Goal: Find specific page/section: Find specific page/section

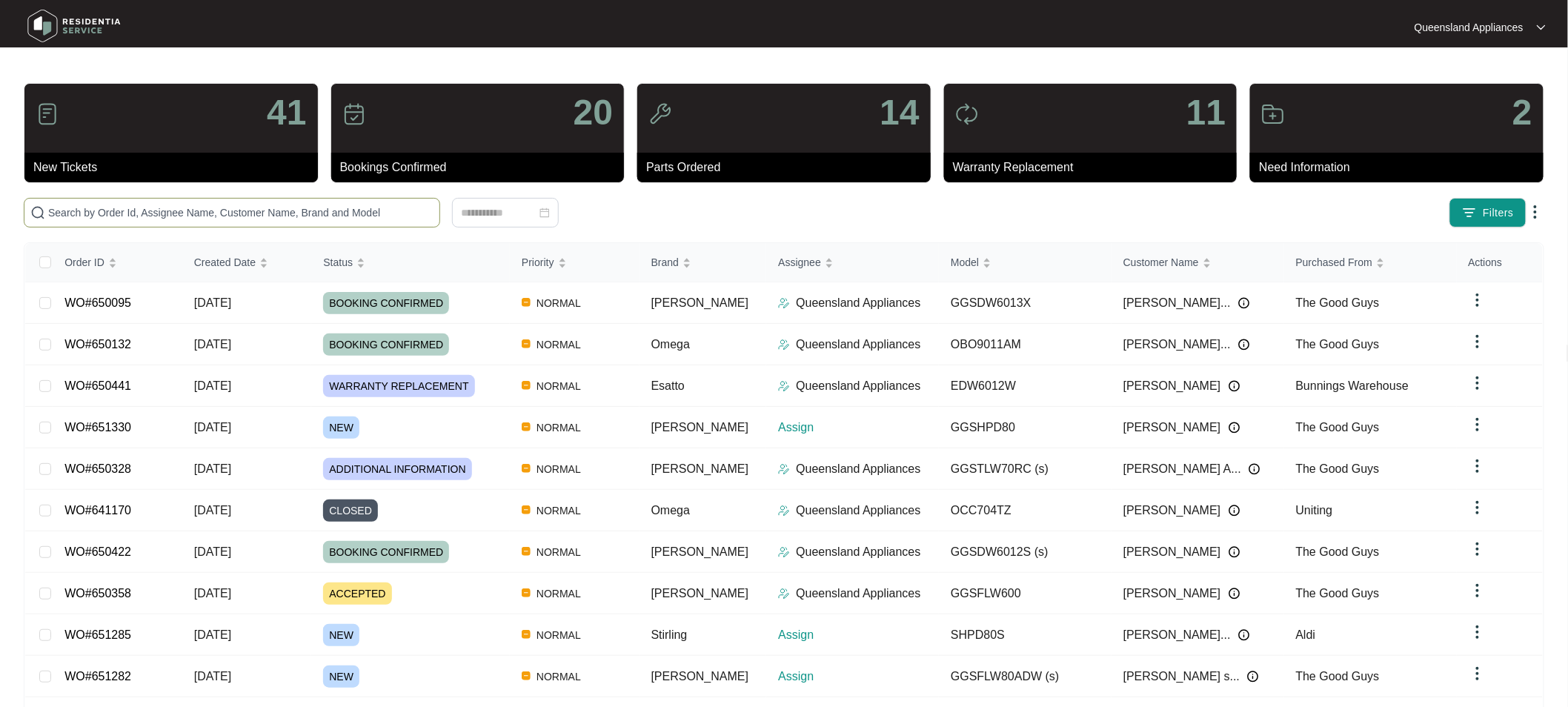
click at [187, 198] on span at bounding box center [232, 213] width 416 height 30
click at [144, 217] on input "text" at bounding box center [241, 213] width 385 height 16
paste input "651248"
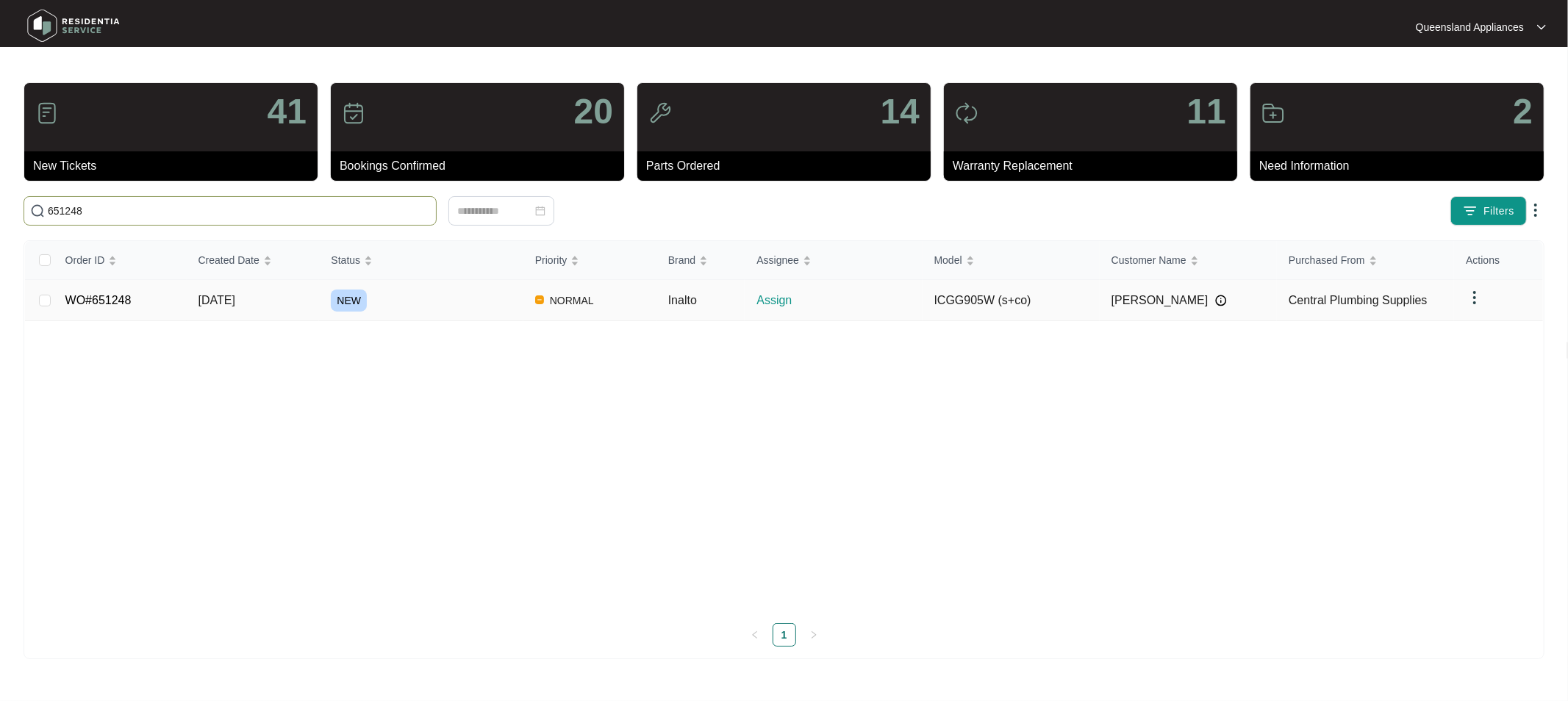
type input "651248"
click at [101, 302] on link "WO#651248" at bounding box center [99, 301] width 66 height 13
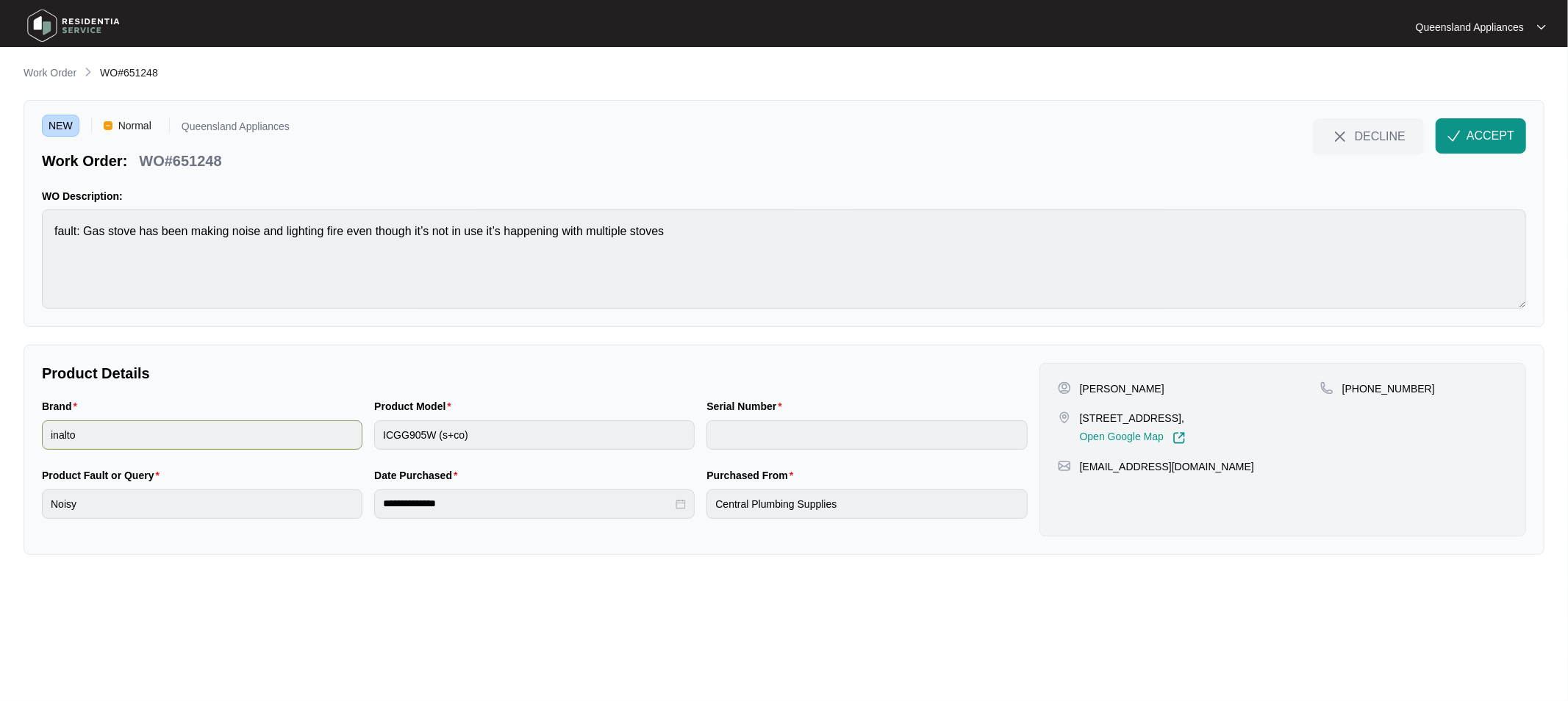
click at [331, 440] on div "Brand inalto Product Model ICGG905W (s+co) Serial Number" at bounding box center [534, 433] width 997 height 69
click at [1482, 140] on span "ACCEPT" at bounding box center [1490, 136] width 48 height 18
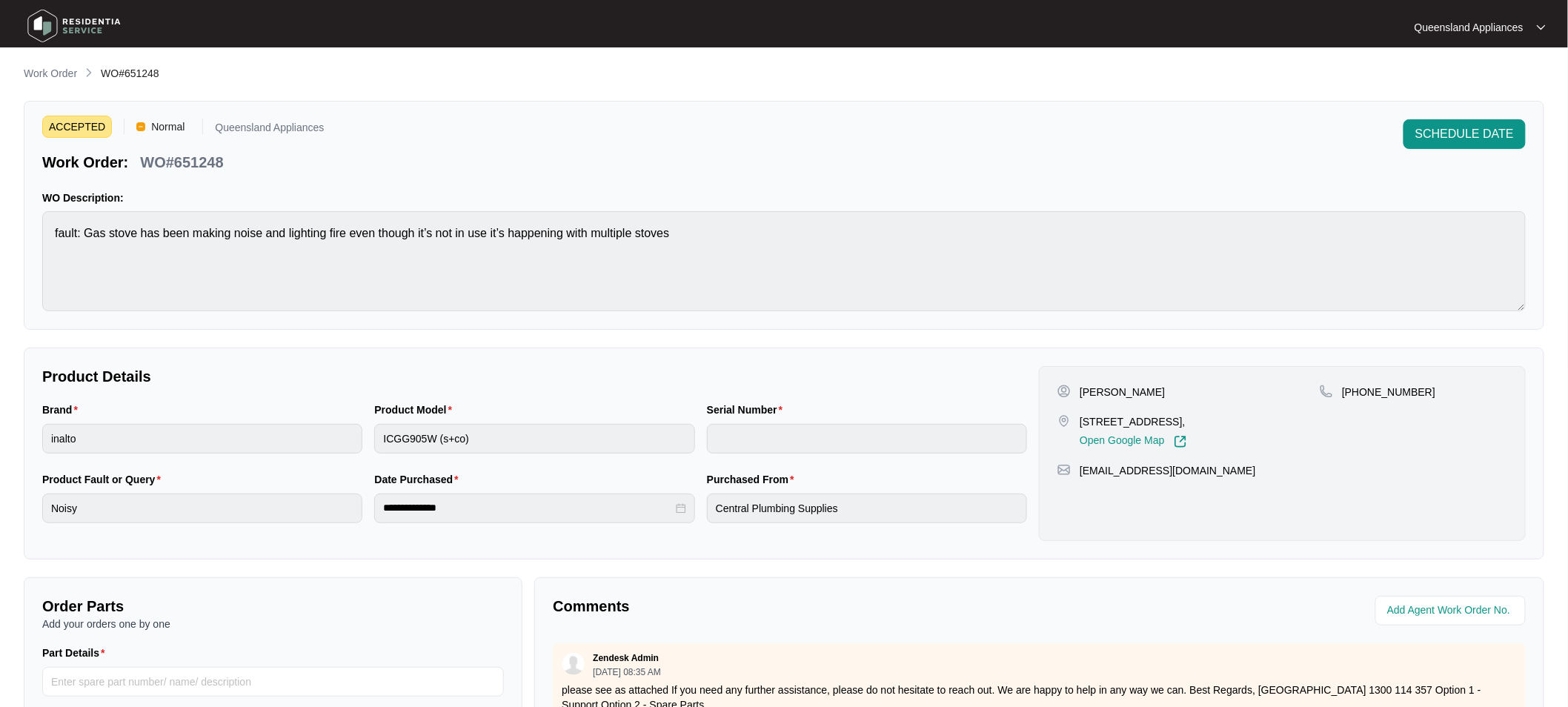
click at [369, 463] on div "Product Model ICGG905W (s+co)" at bounding box center [534, 436] width 332 height 70
click at [1396, 387] on p "[PHONE_NUMBER]" at bounding box center [1388, 392] width 93 height 14
copy p "61469848481"
click at [207, 160] on p "WO#651248" at bounding box center [182, 162] width 83 height 21
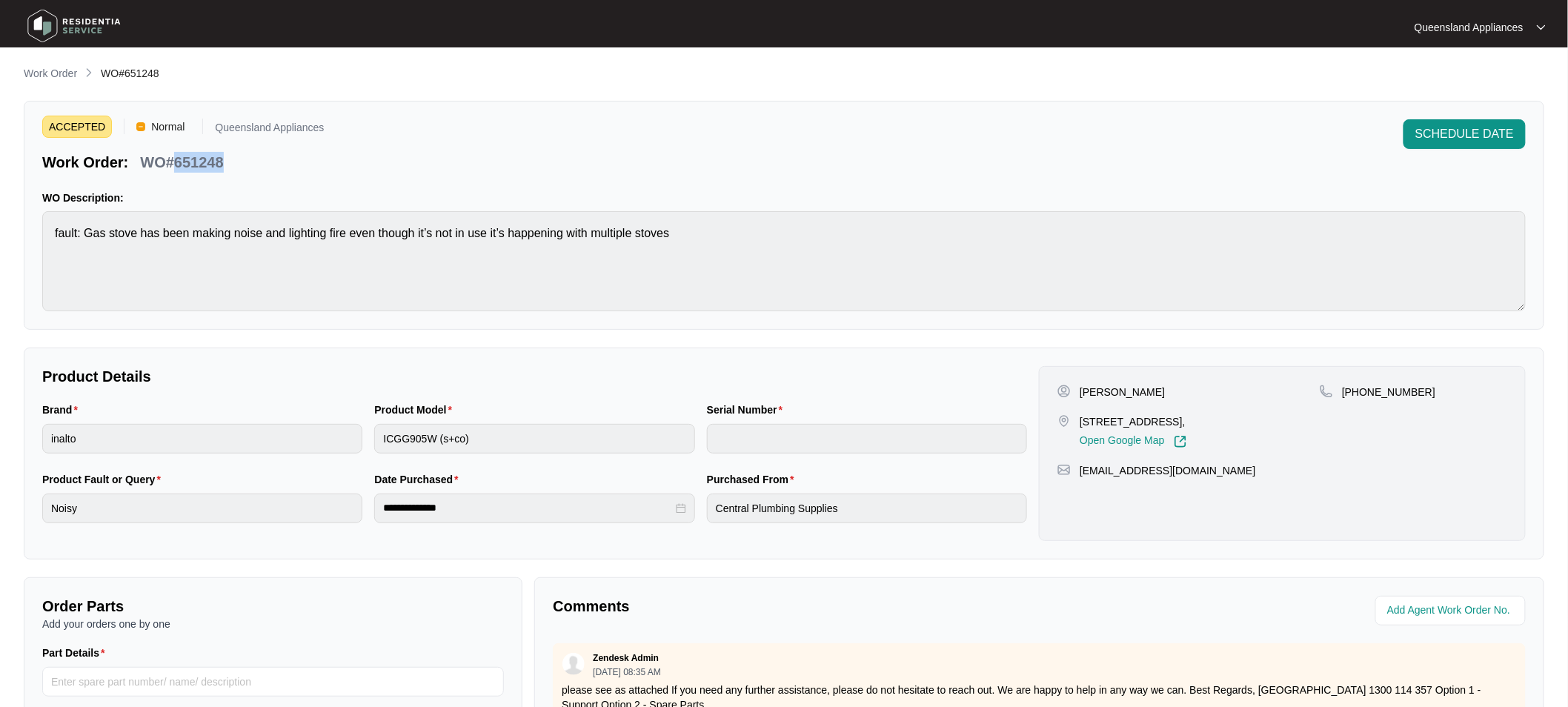
click at [207, 160] on p "WO#651248" at bounding box center [182, 162] width 83 height 21
copy p "651248"
click at [47, 69] on p "Work Order" at bounding box center [50, 73] width 53 height 14
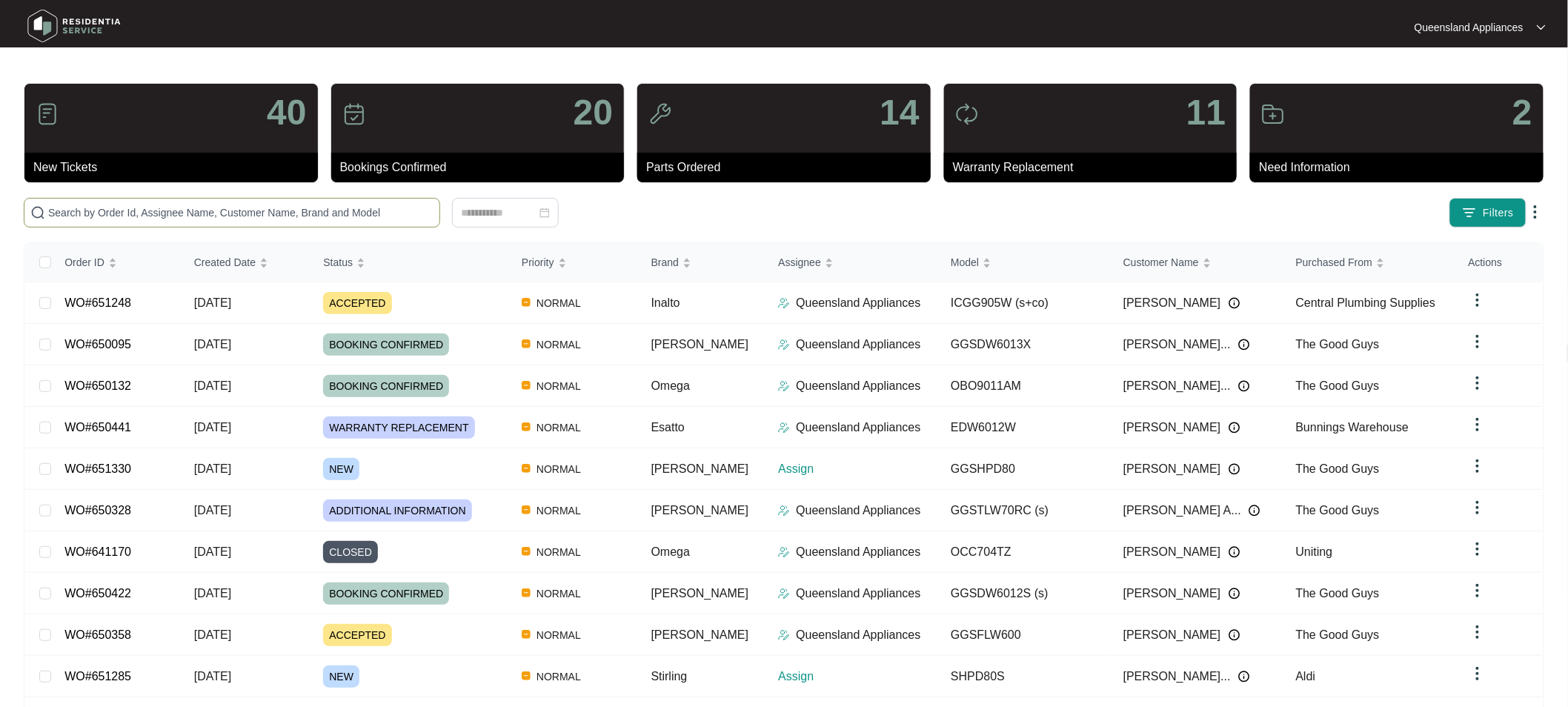
click at [178, 212] on input "text" at bounding box center [241, 213] width 385 height 16
paste input "651282"
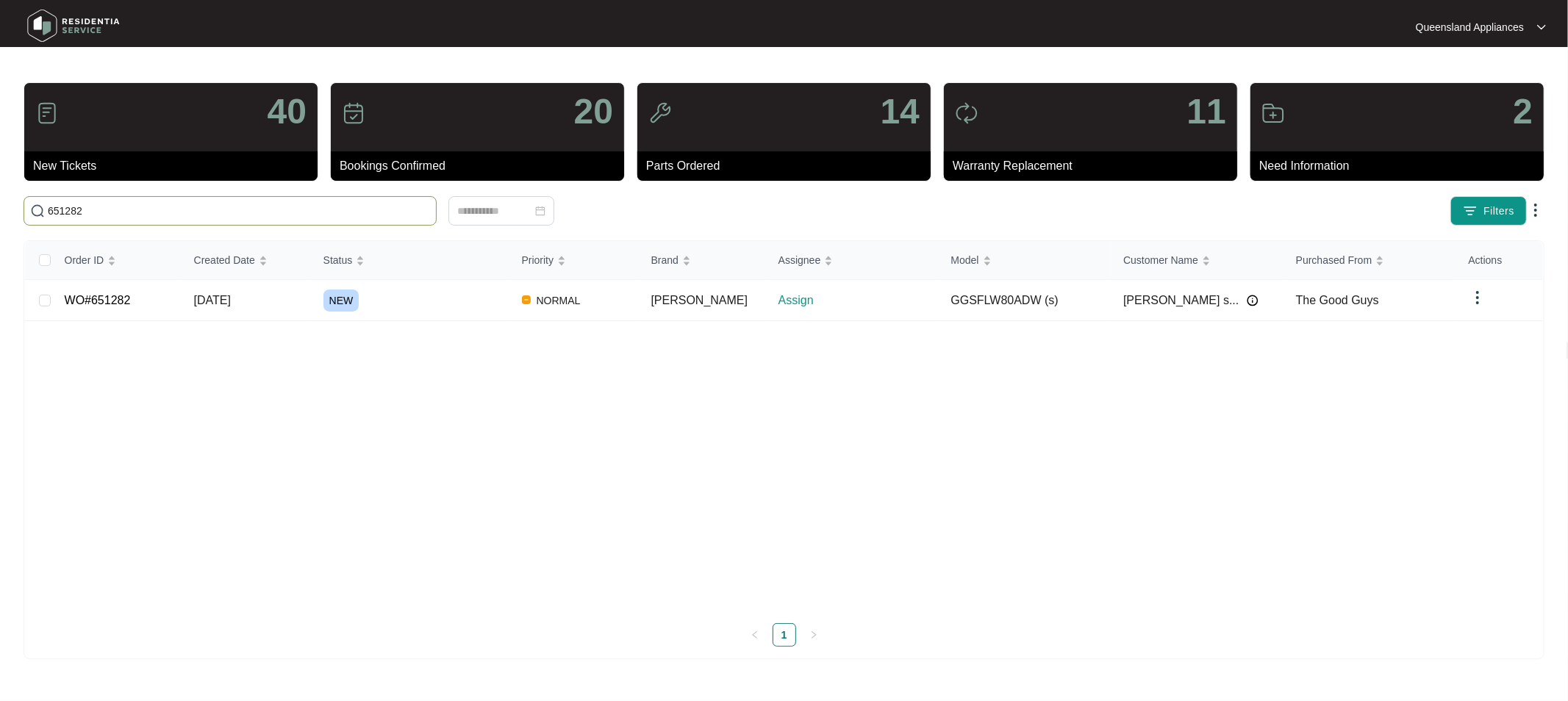
type input "651282"
click at [109, 302] on link "WO#651282" at bounding box center [98, 301] width 66 height 13
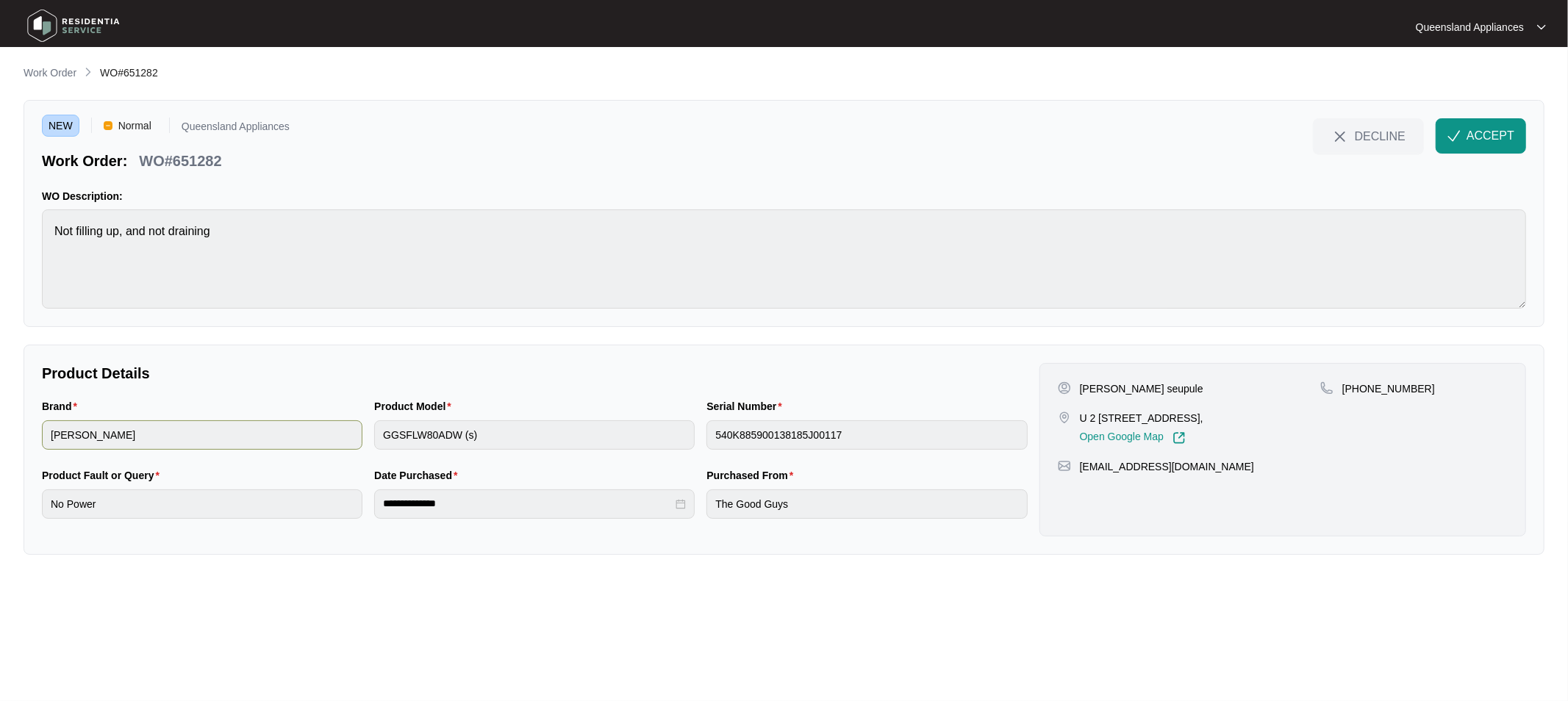
click at [269, 437] on div "Brand [PERSON_NAME] Product Model GGSFLW80ADW (s) Serial Number 540K88590013818…" at bounding box center [534, 433] width 997 height 69
click at [1474, 130] on span "ACCEPT" at bounding box center [1490, 136] width 48 height 18
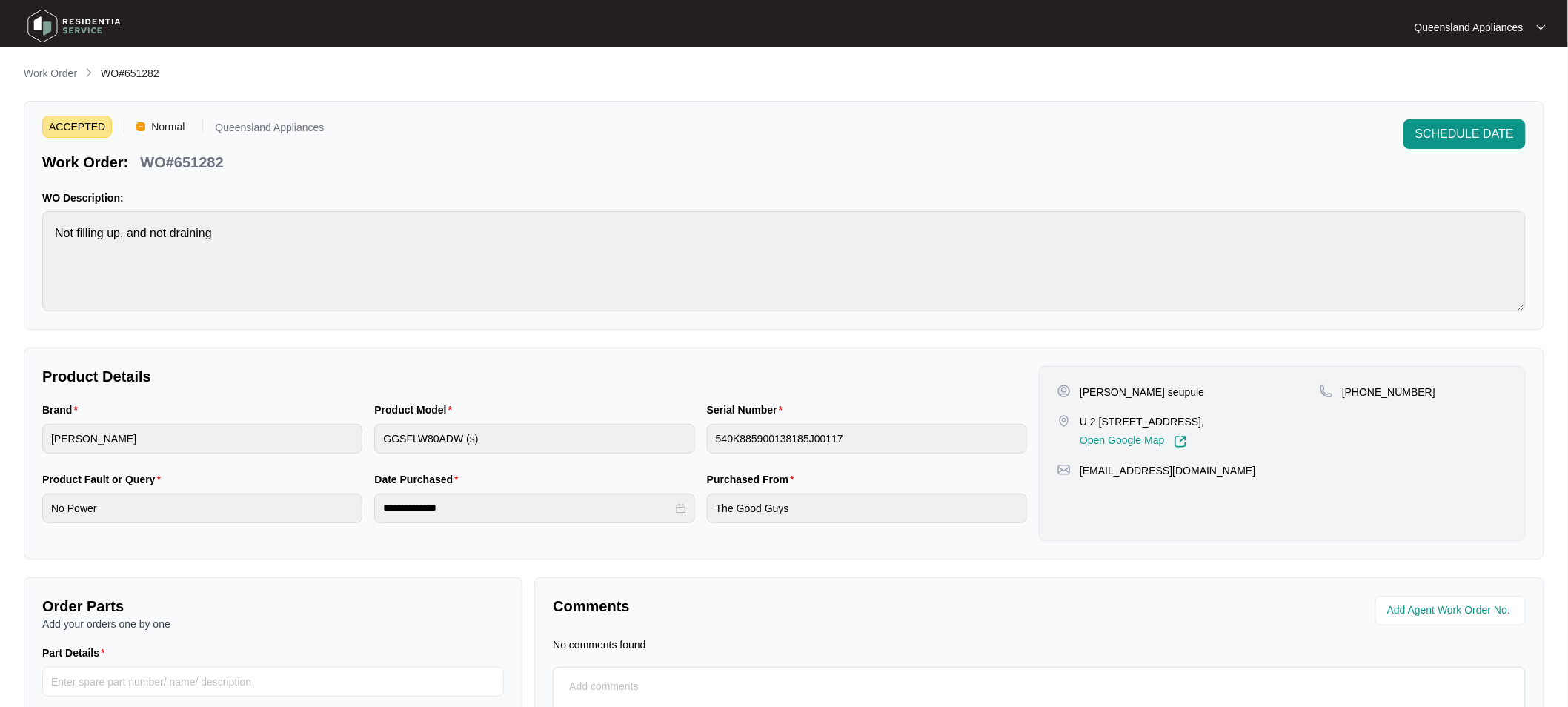
click at [154, 70] on span "WO#651282" at bounding box center [129, 73] width 59 height 12
copy span "651282"
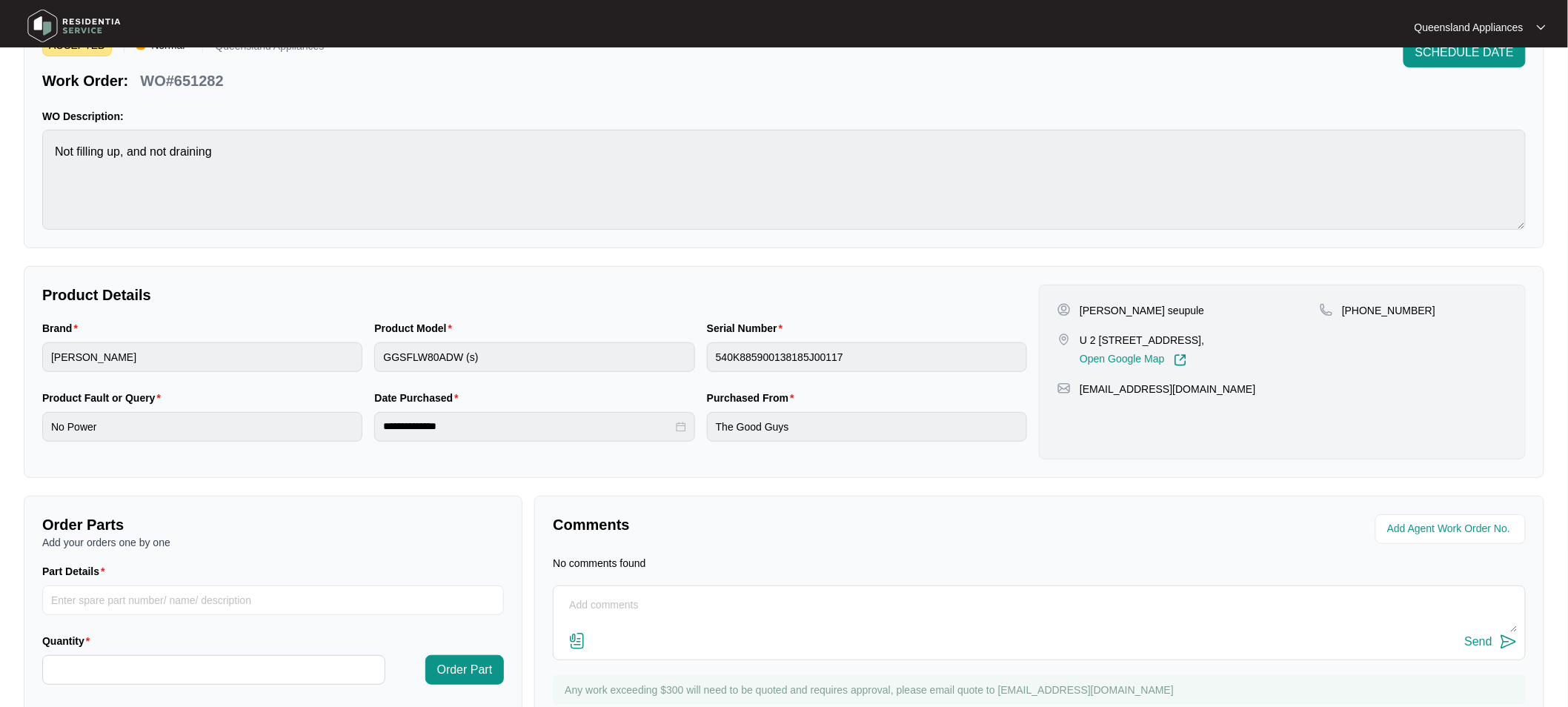
scroll to position [82, 0]
click at [1398, 308] on p "[PHONE_NUMBER]" at bounding box center [1388, 310] width 93 height 14
copy p "61411537281"
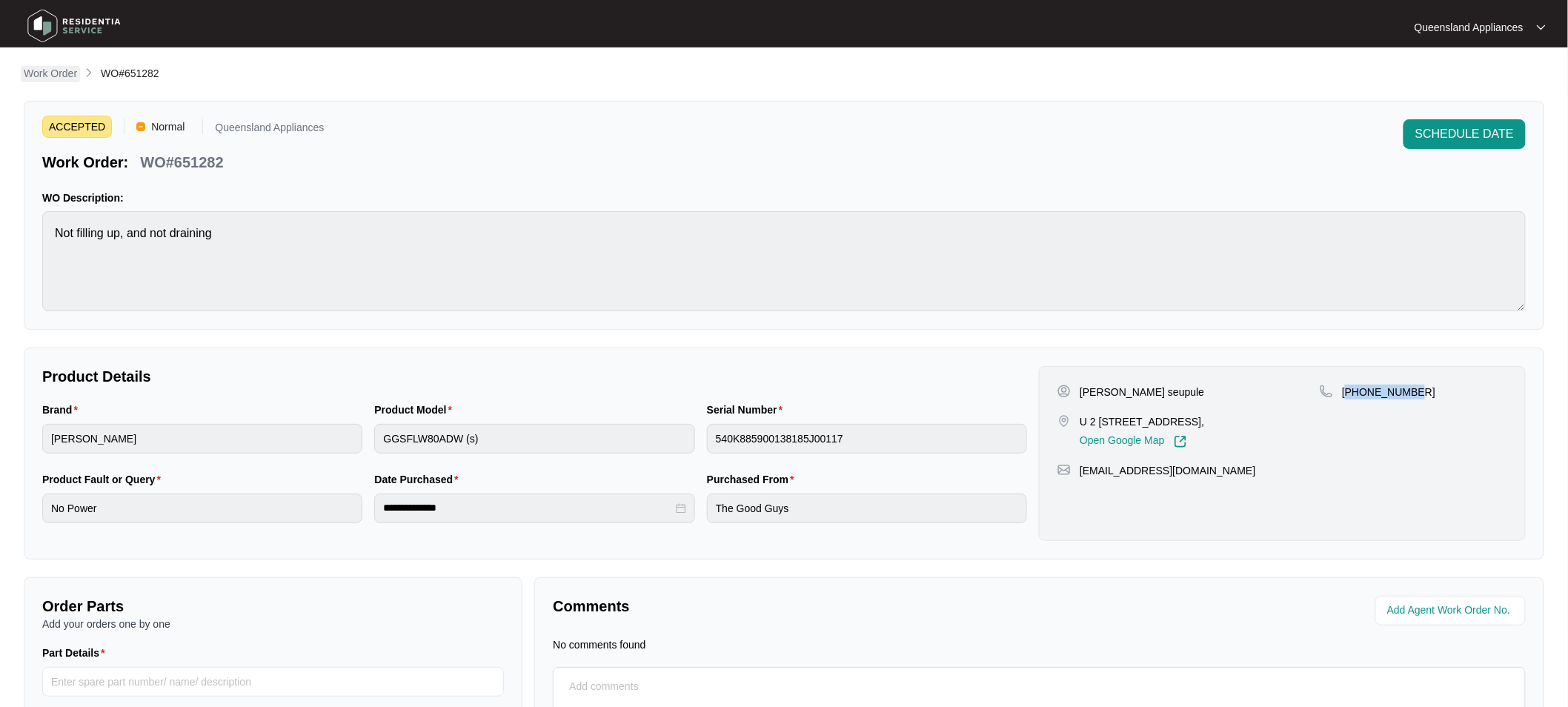
click at [56, 71] on p "Work Order" at bounding box center [50, 73] width 53 height 14
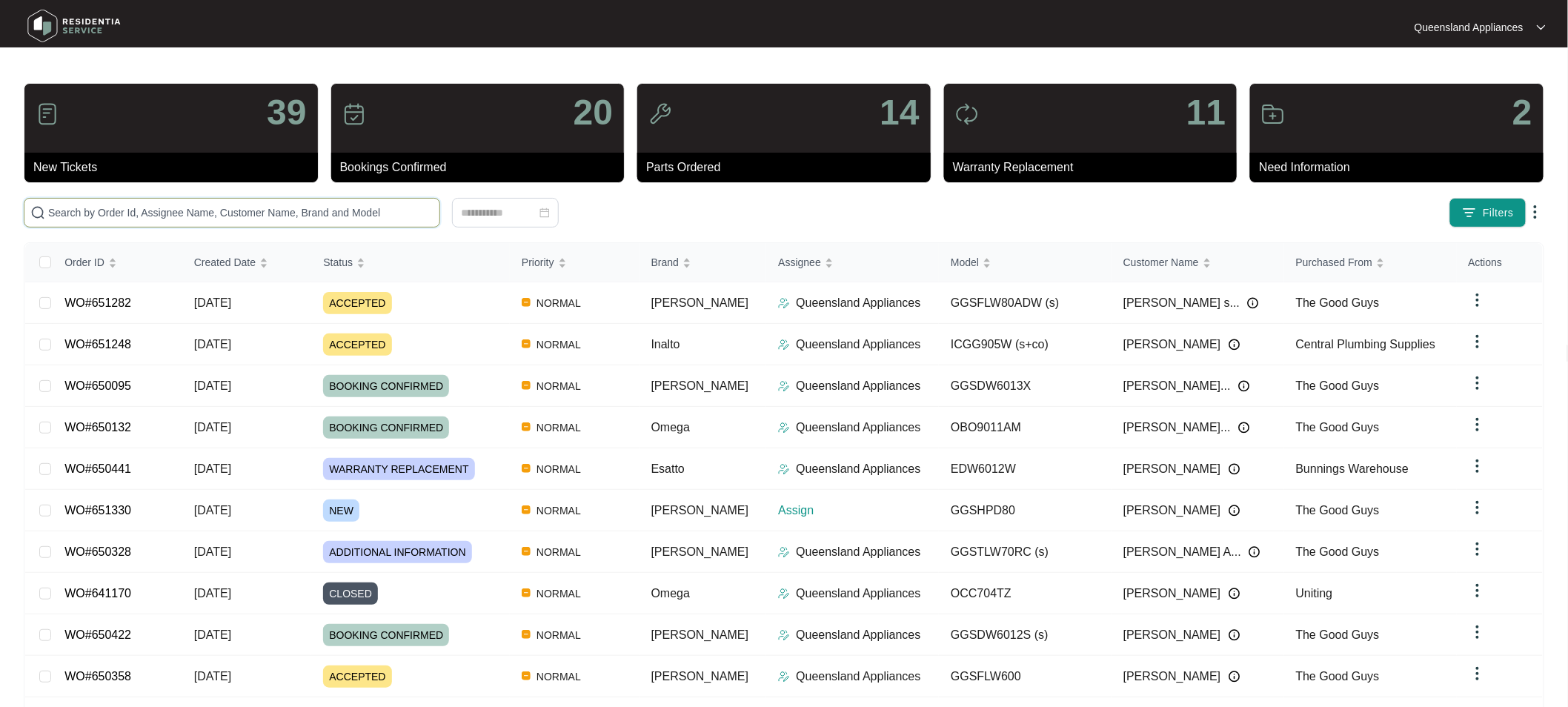
click at [90, 214] on input "text" at bounding box center [241, 213] width 385 height 16
paste input "651330"
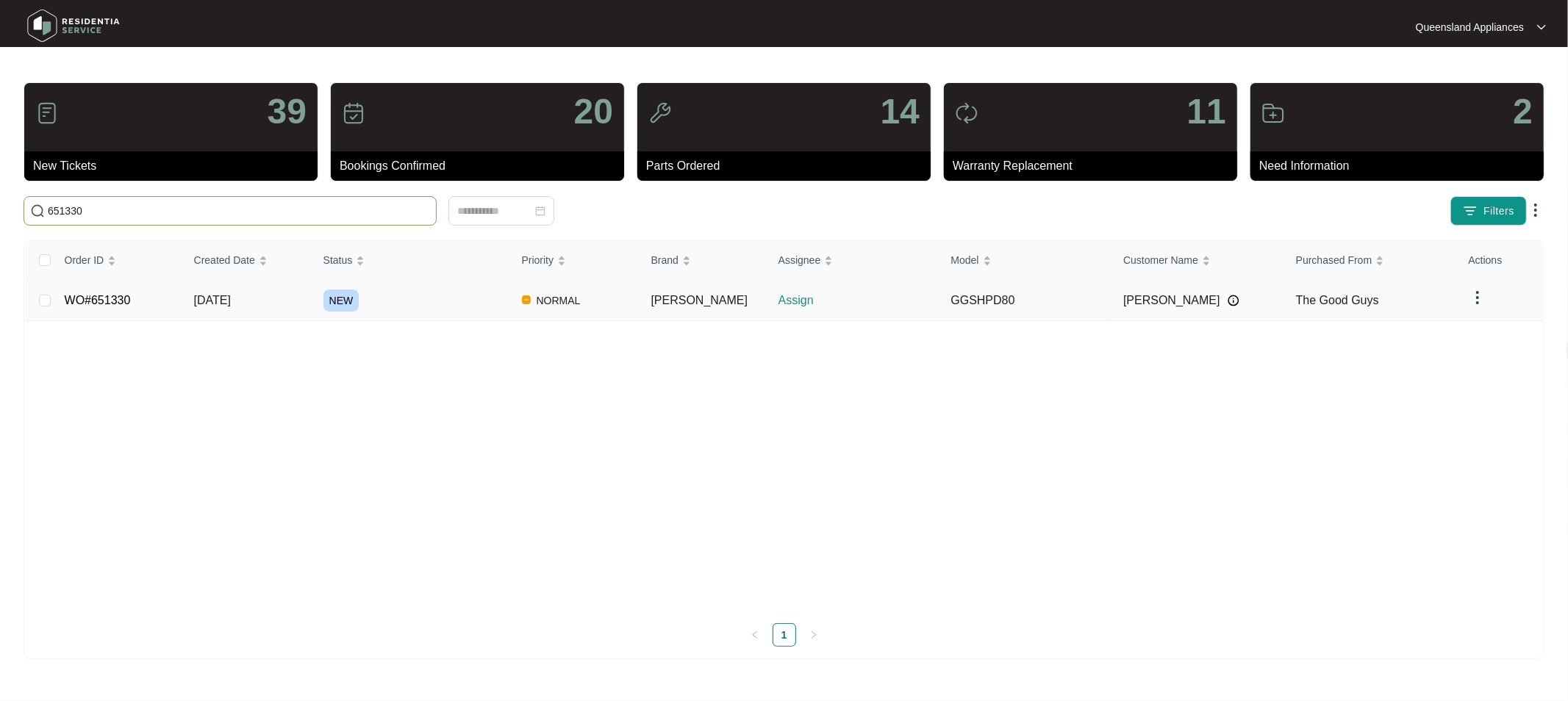
type input "651330"
click at [116, 304] on link "WO#651330" at bounding box center [98, 301] width 66 height 13
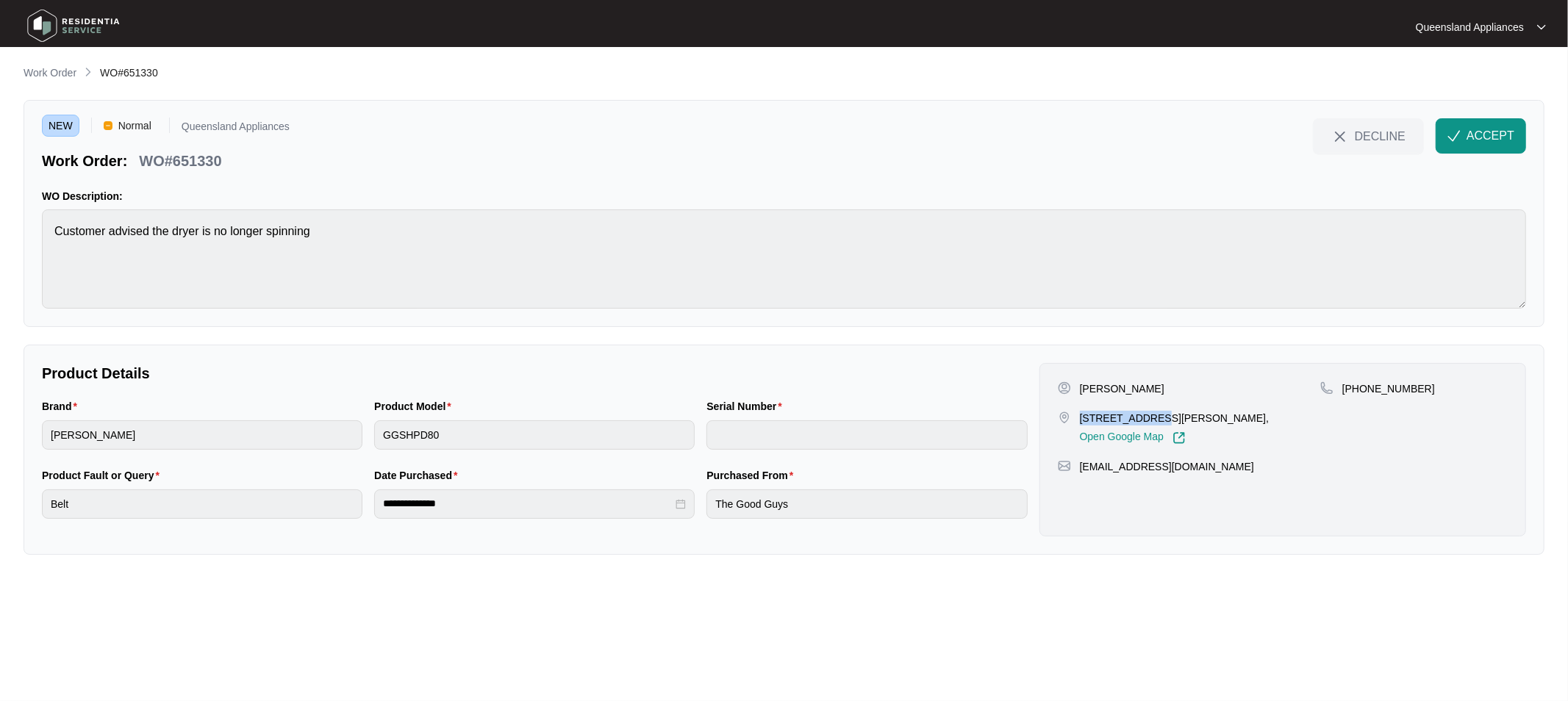
drag, startPoint x: 1147, startPoint y: 419, endPoint x: 1077, endPoint y: 414, distance: 70.2
click at [1077, 414] on div "[STREET_ADDRESS][PERSON_NAME], Open Google Map" at bounding box center [1188, 428] width 262 height 34
click at [1472, 136] on span "ACCEPT" at bounding box center [1490, 136] width 48 height 18
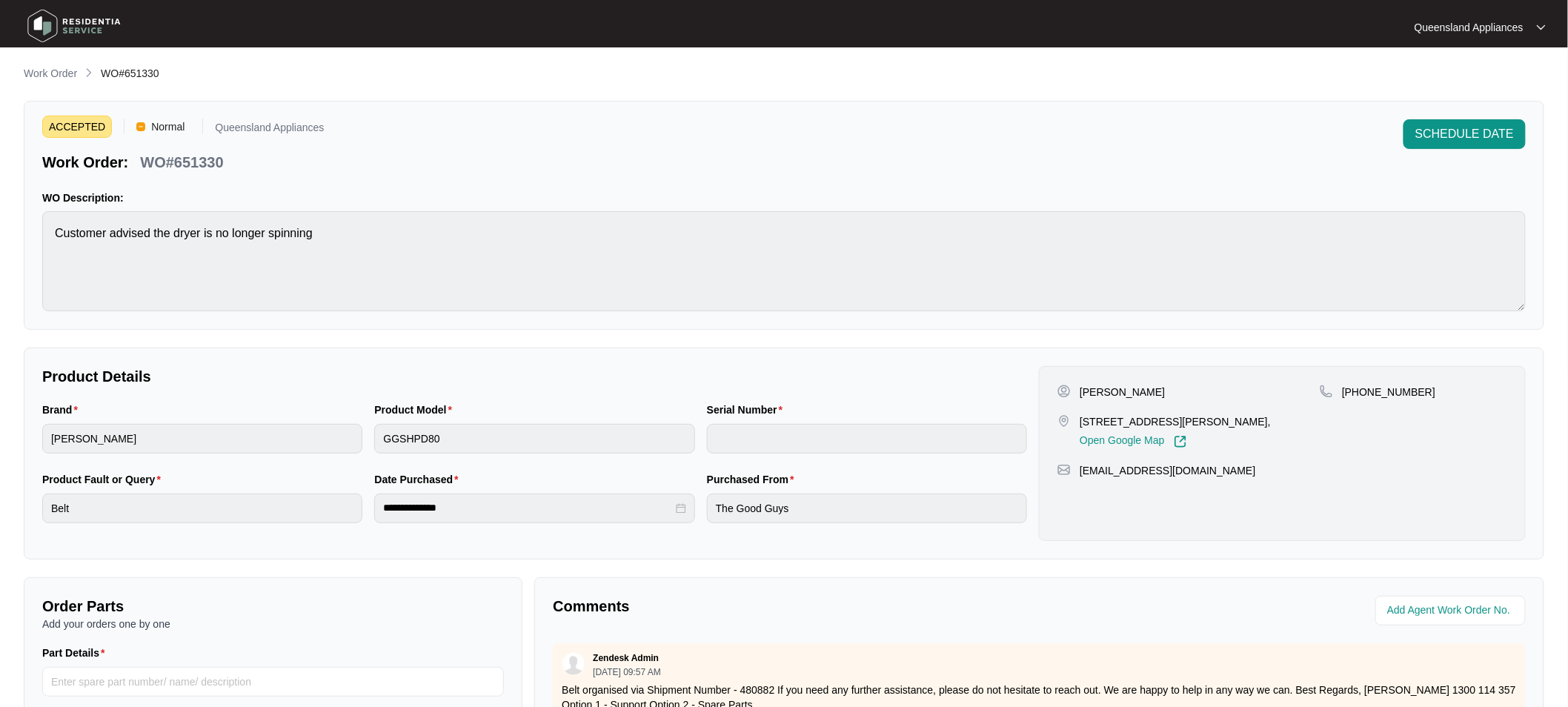
click at [1384, 383] on div "[PERSON_NAME] [STREET_ADDRESS][PERSON_NAME], Open Google Map [PHONE_NUMBER] [EM…" at bounding box center [1282, 454] width 487 height 175
copy p "61491376467"
click at [213, 163] on p "WO#651330" at bounding box center [182, 162] width 83 height 21
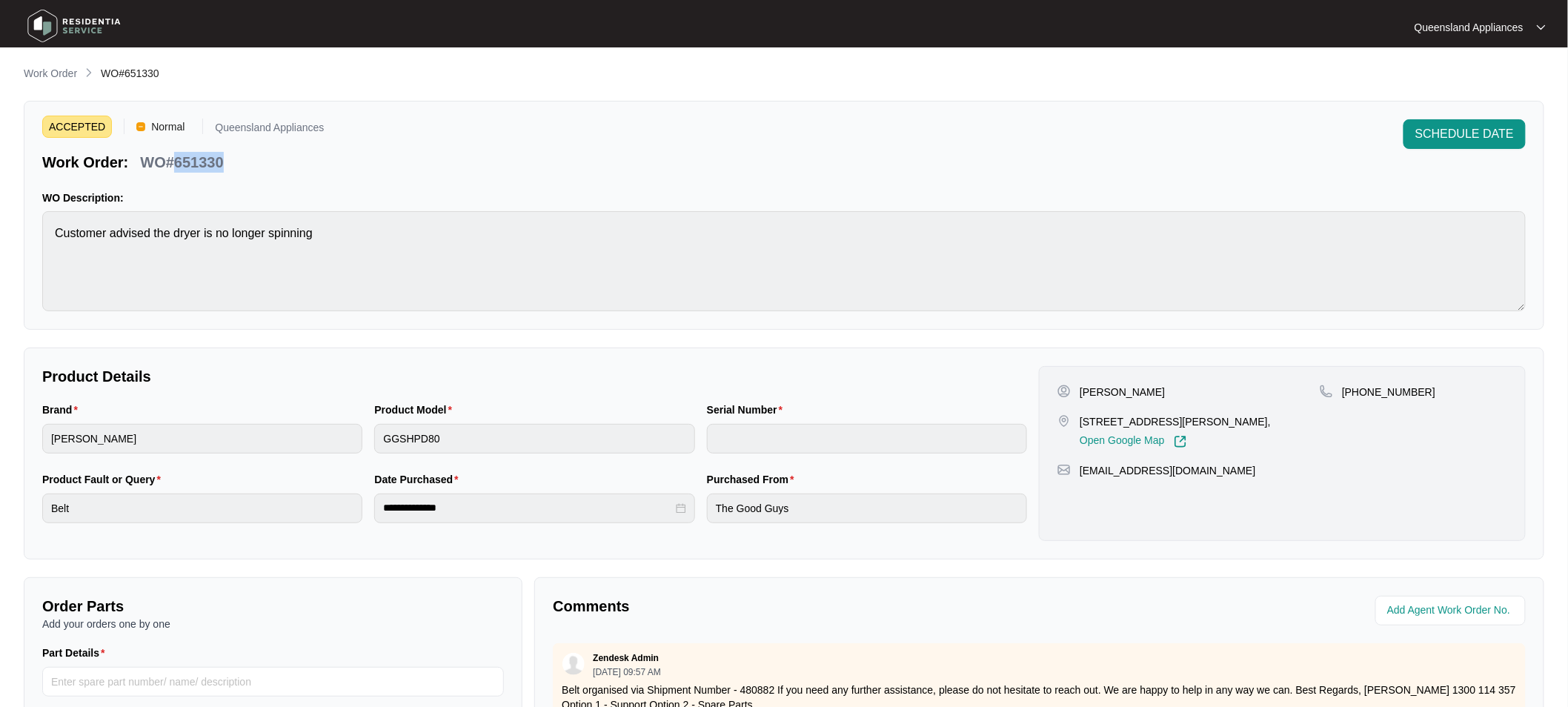
copy p "651330"
click at [60, 75] on p "Work Order" at bounding box center [50, 73] width 53 height 14
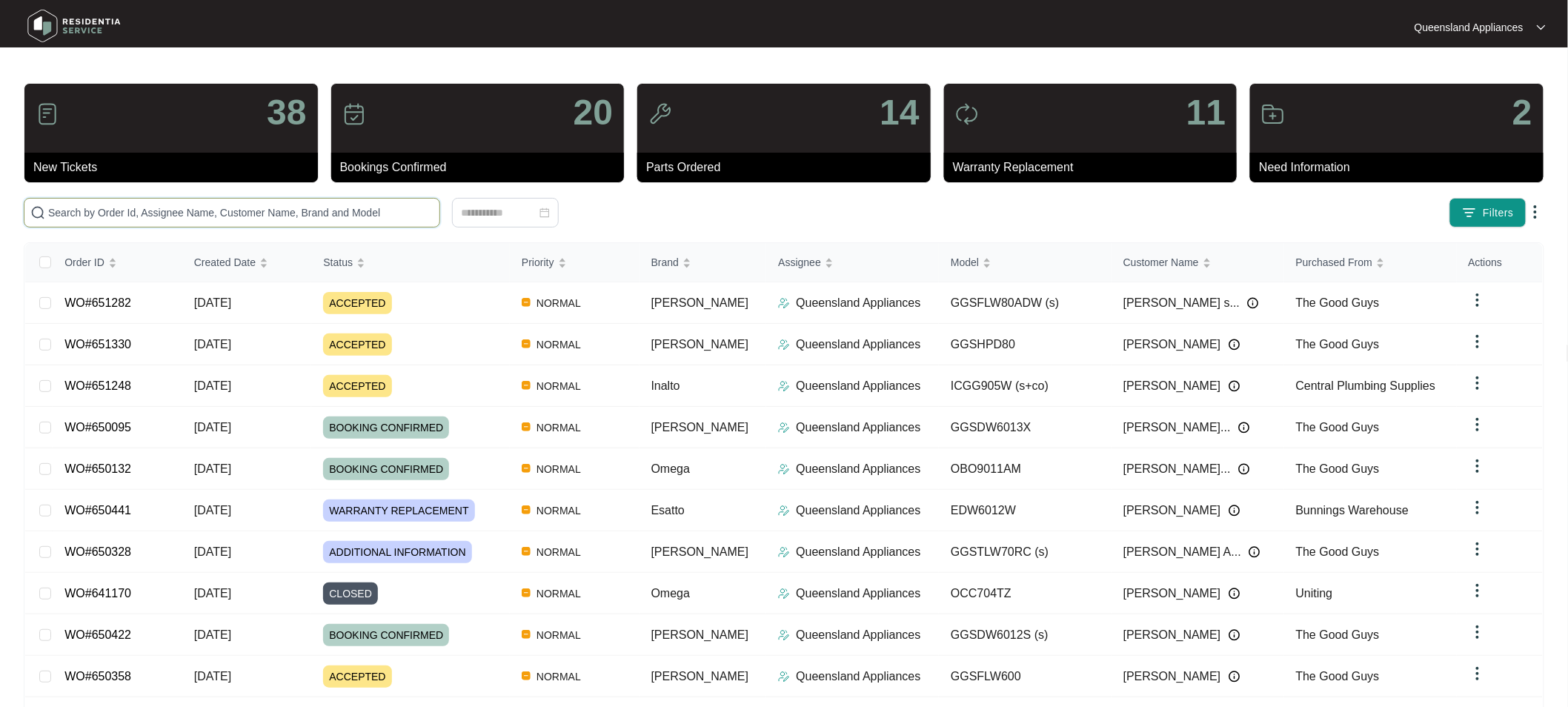
click at [162, 213] on input "text" at bounding box center [241, 213] width 385 height 16
paste input "651285"
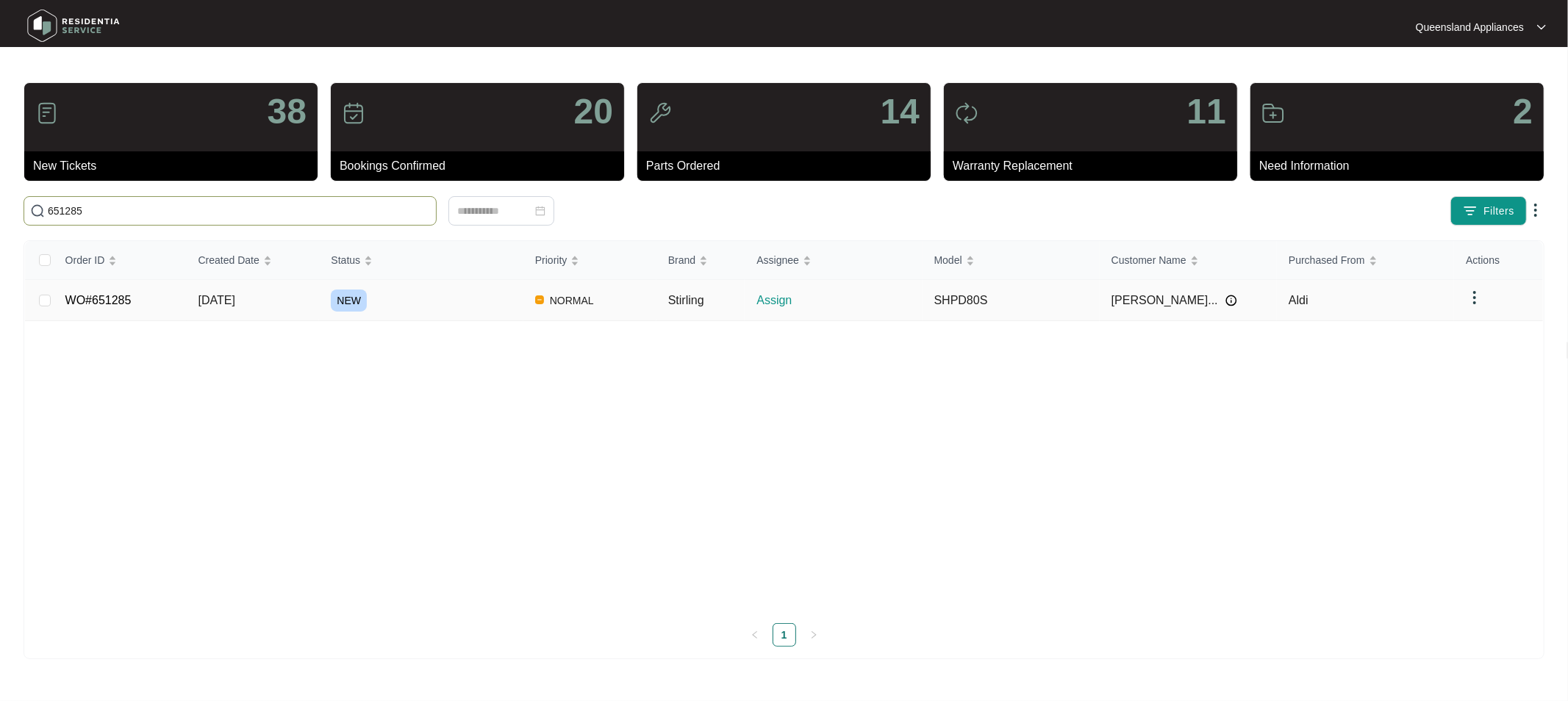
type input "651285"
click at [125, 297] on link "WO#651285" at bounding box center [99, 301] width 66 height 13
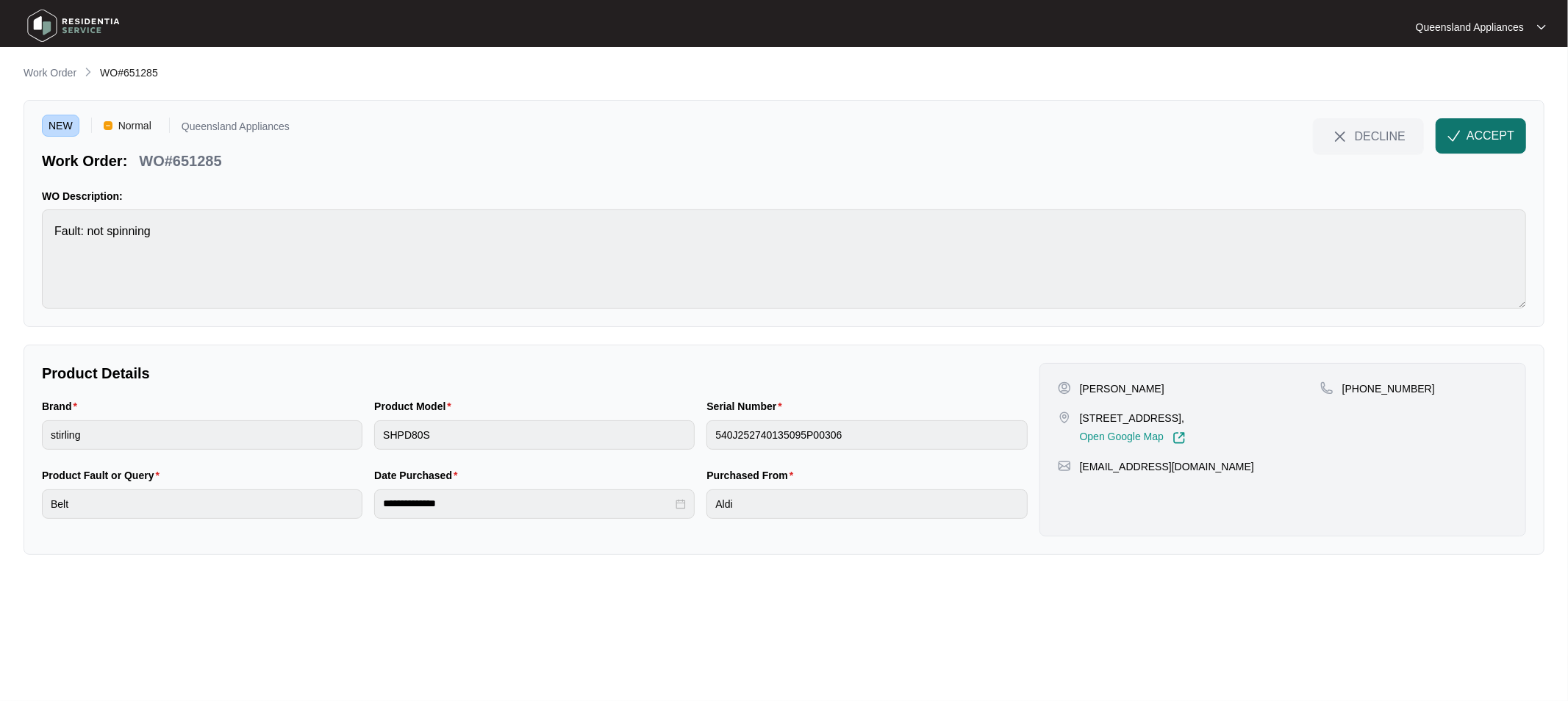
click at [1491, 136] on span "ACCEPT" at bounding box center [1490, 136] width 48 height 18
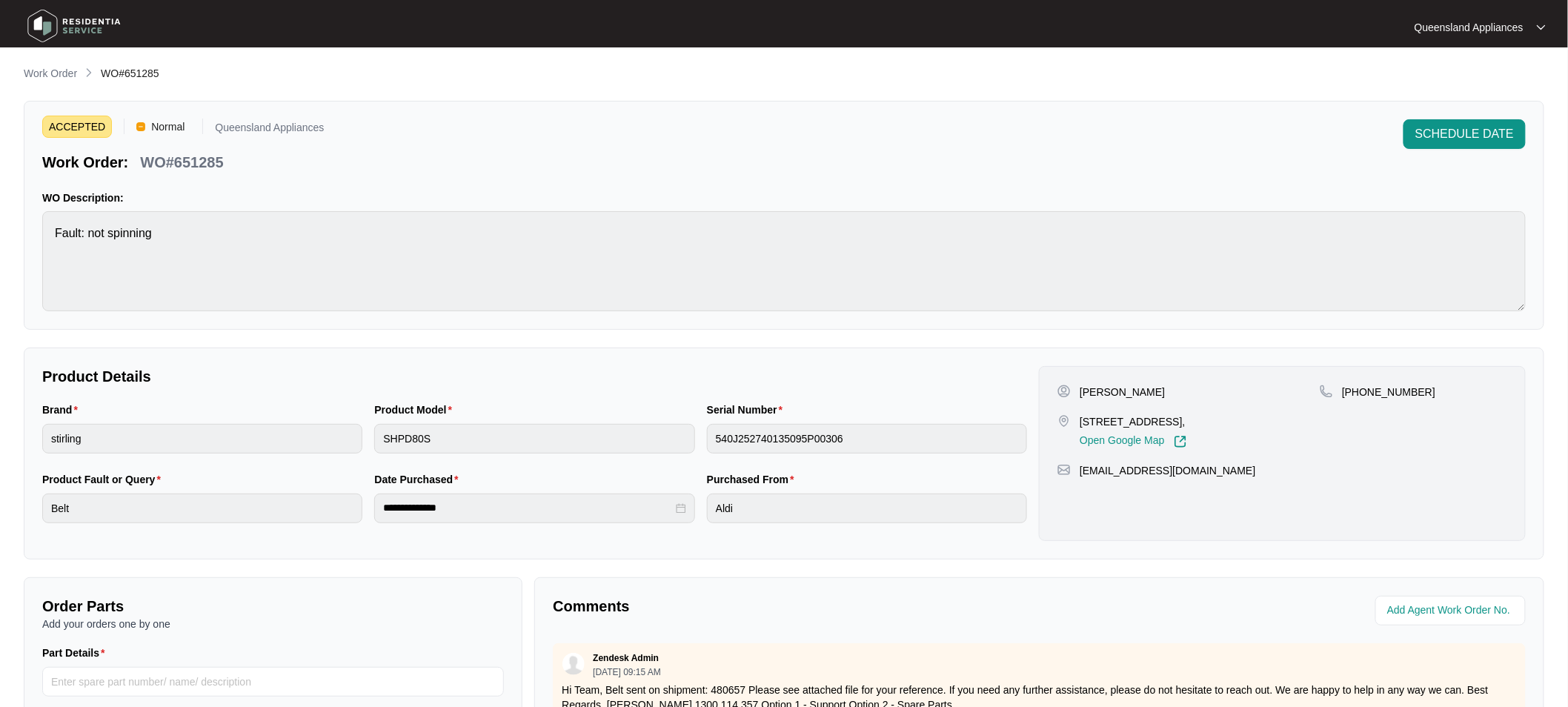
click at [196, 159] on p "WO#651285" at bounding box center [182, 162] width 83 height 21
copy p "651285"
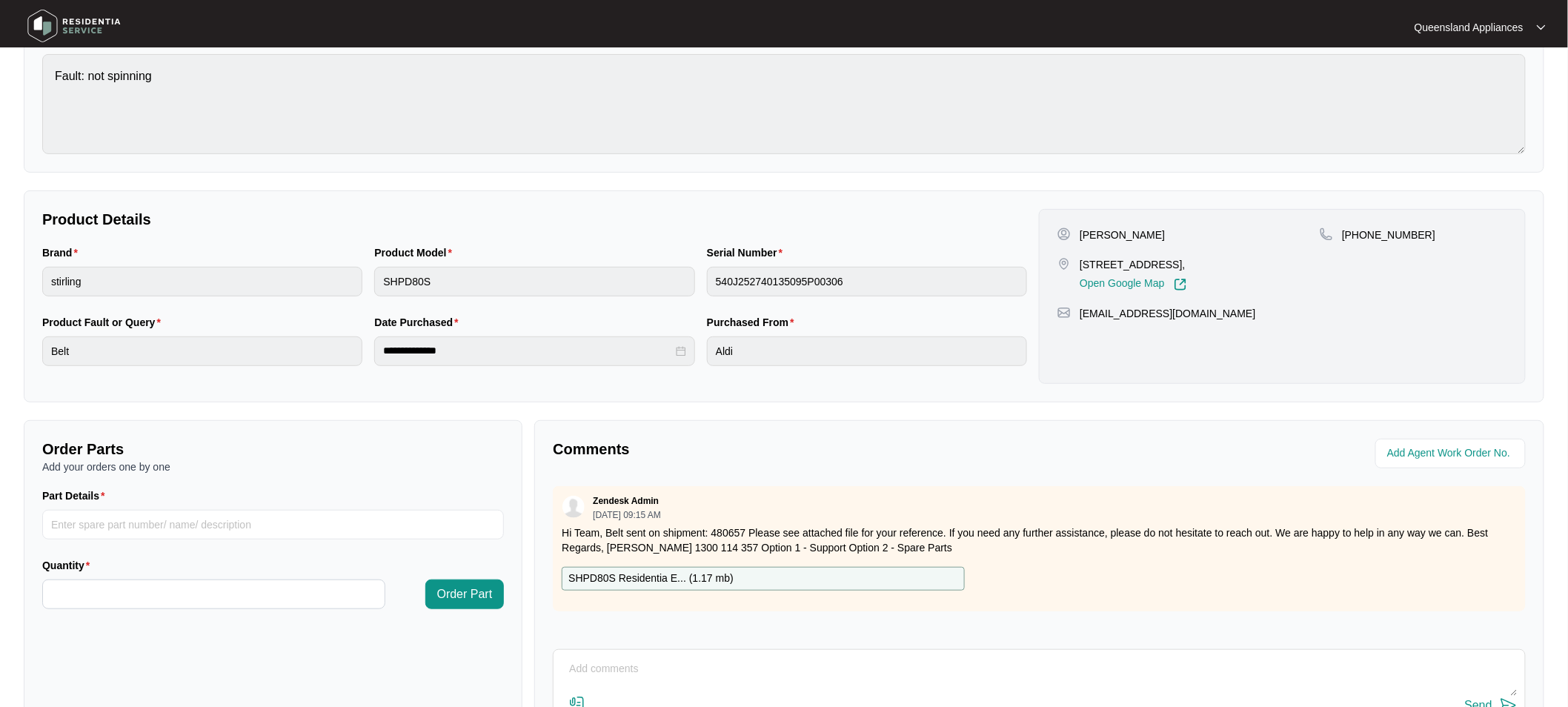
scroll to position [247, 0]
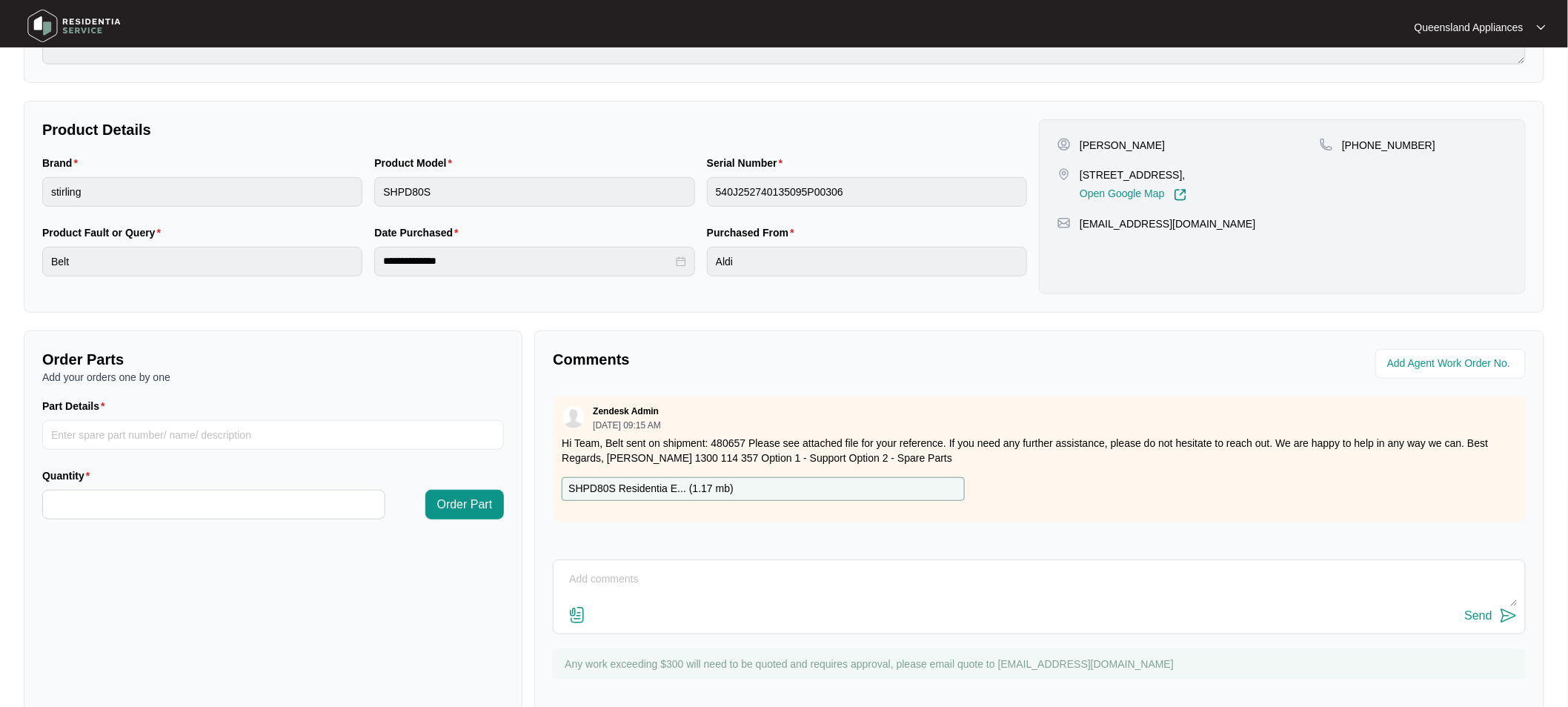
click at [1383, 146] on p "[PHONE_NUMBER]" at bounding box center [1388, 145] width 93 height 14
copy p "61415120077"
